Goal: Transaction & Acquisition: Obtain resource

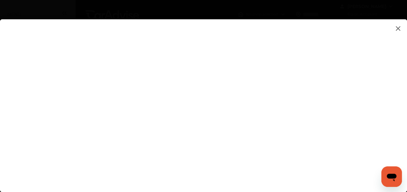
click at [361, 70] on flutter-view at bounding box center [203, 99] width 407 height 160
click at [382, 100] on flutter-view at bounding box center [203, 99] width 407 height 160
click at [181, 155] on flutter-view at bounding box center [203, 99] width 407 height 160
click at [178, 162] on flutter-view at bounding box center [203, 99] width 407 height 160
click at [176, 166] on flutter-view at bounding box center [203, 99] width 407 height 160
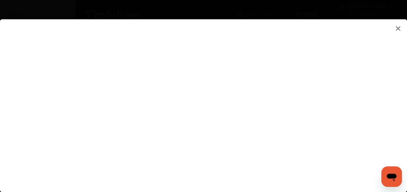
click at [360, 108] on flutter-view at bounding box center [203, 99] width 407 height 160
click at [234, 133] on flutter-view at bounding box center [203, 99] width 407 height 160
type textarea "**********"
click at [233, 162] on flutter-view at bounding box center [203, 99] width 407 height 160
click at [237, 103] on flutter-view at bounding box center [203, 99] width 407 height 160
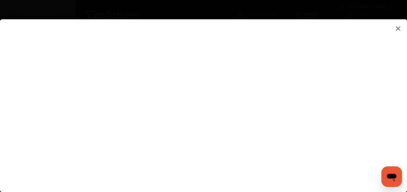
click at [235, 82] on flutter-view at bounding box center [203, 99] width 407 height 160
type input "*********"
click at [237, 118] on flutter-view "*********" at bounding box center [203, 99] width 407 height 160
click at [213, 141] on flutter-view at bounding box center [203, 99] width 407 height 160
click at [287, 158] on flutter-view at bounding box center [203, 99] width 407 height 160
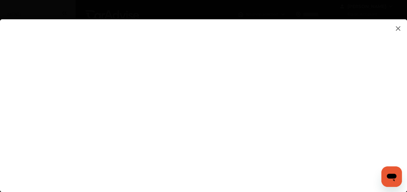
click at [287, 174] on flutter-view at bounding box center [203, 99] width 407 height 160
click at [360, 95] on flutter-view at bounding box center [203, 99] width 407 height 160
click at [360, 104] on flutter-view at bounding box center [203, 99] width 407 height 160
type input "**********"
click at [278, 160] on flutter-view at bounding box center [203, 99] width 407 height 160
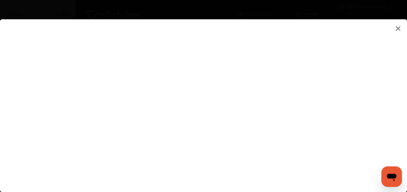
click at [234, 133] on flutter-view at bounding box center [203, 99] width 407 height 160
